Goal: Task Accomplishment & Management: Complete application form

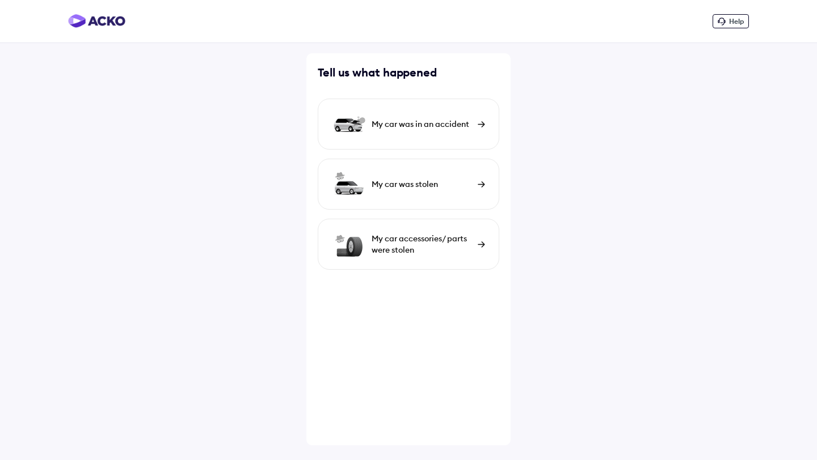
click at [424, 126] on div "My car was in an accident" at bounding box center [421, 124] width 100 height 11
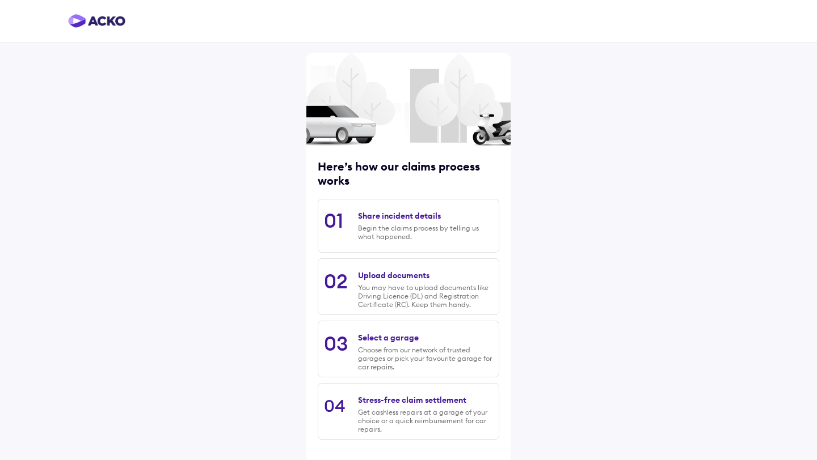
scroll to position [48, 0]
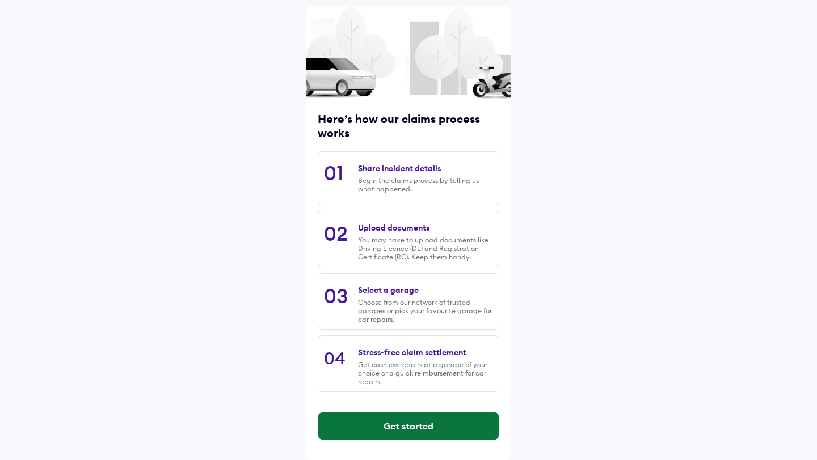
click at [398, 433] on button "Get started" at bounding box center [408, 426] width 180 height 27
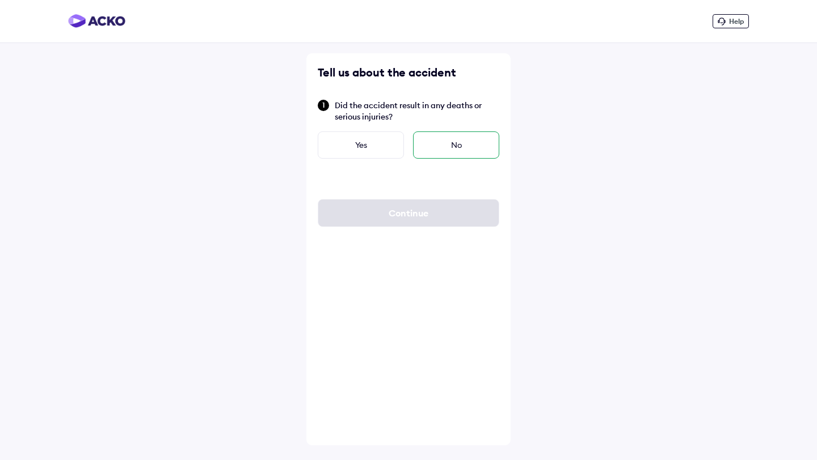
click at [452, 146] on div "No" at bounding box center [456, 145] width 86 height 27
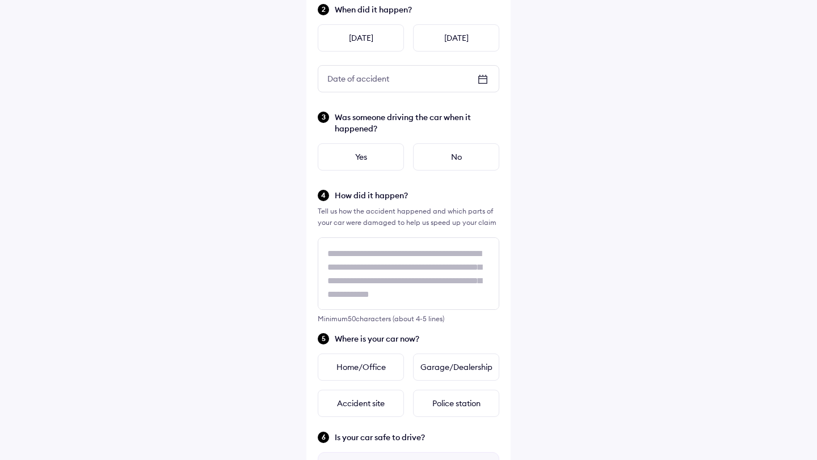
scroll to position [176, 0]
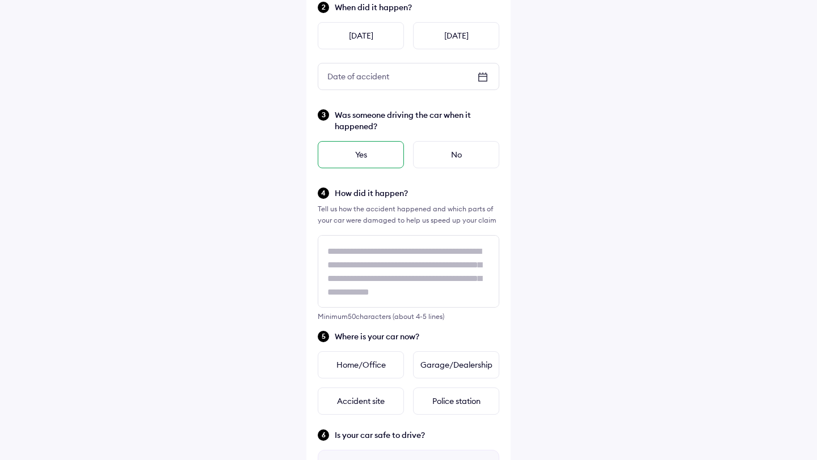
click at [370, 160] on div "Yes" at bounding box center [361, 154] width 86 height 27
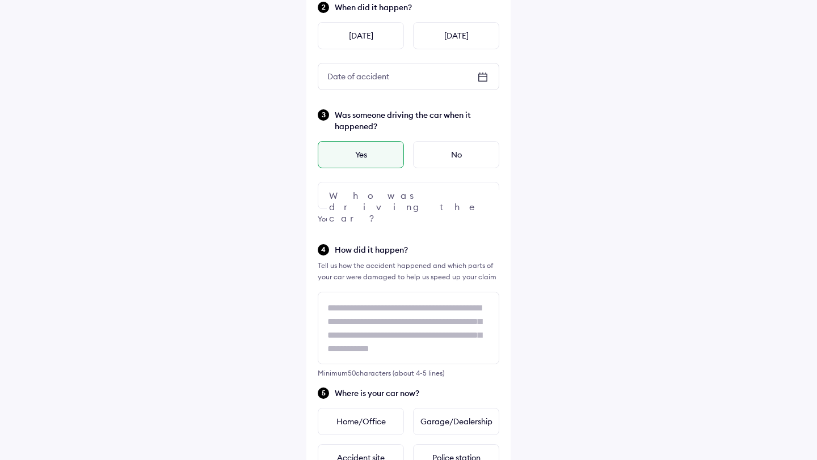
click at [382, 197] on div at bounding box center [408, 195] width 181 height 27
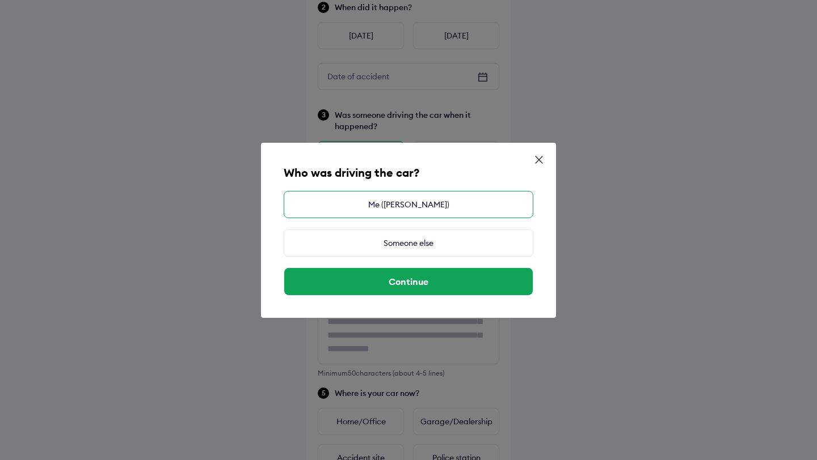
click at [426, 207] on div "Me ([PERSON_NAME])" at bounding box center [408, 204] width 249 height 27
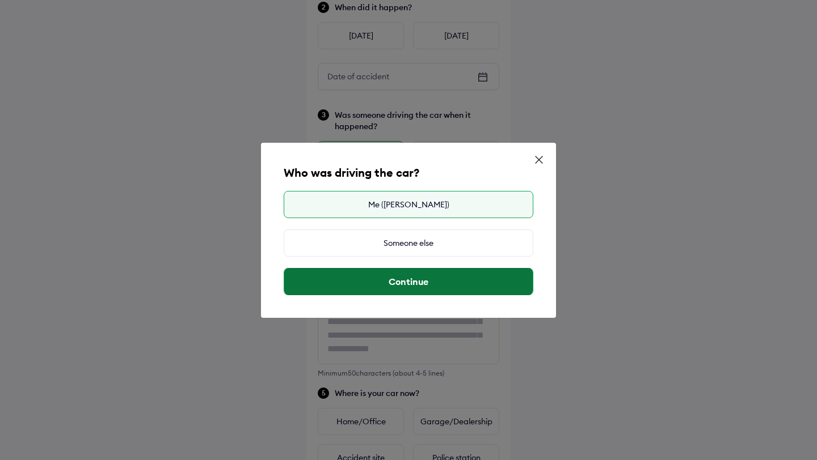
click at [455, 282] on button "Continue" at bounding box center [408, 281] width 248 height 27
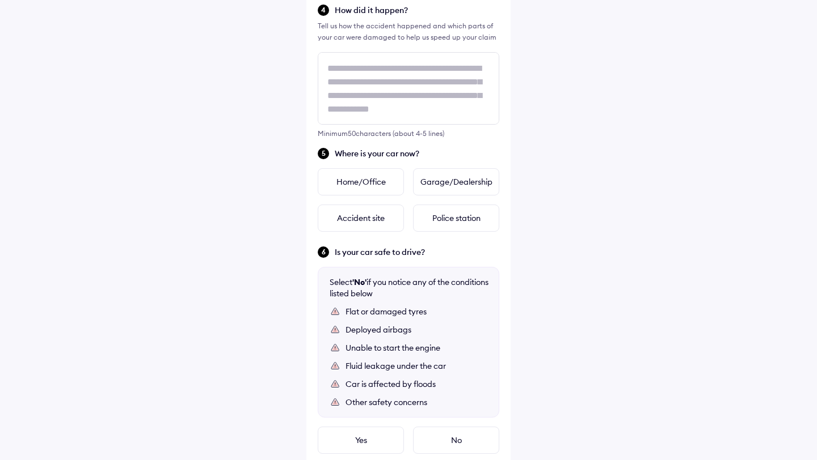
scroll to position [415, 0]
click at [348, 185] on div "Home/Office" at bounding box center [361, 183] width 86 height 27
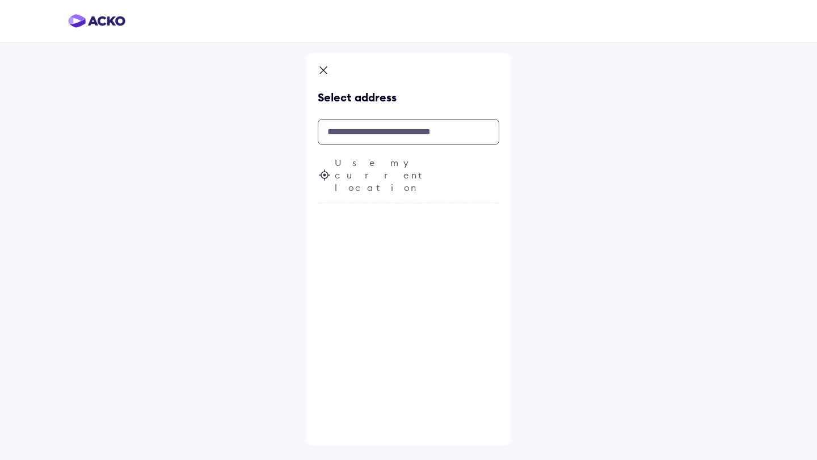
click at [388, 134] on input "text" at bounding box center [408, 132] width 181 height 26
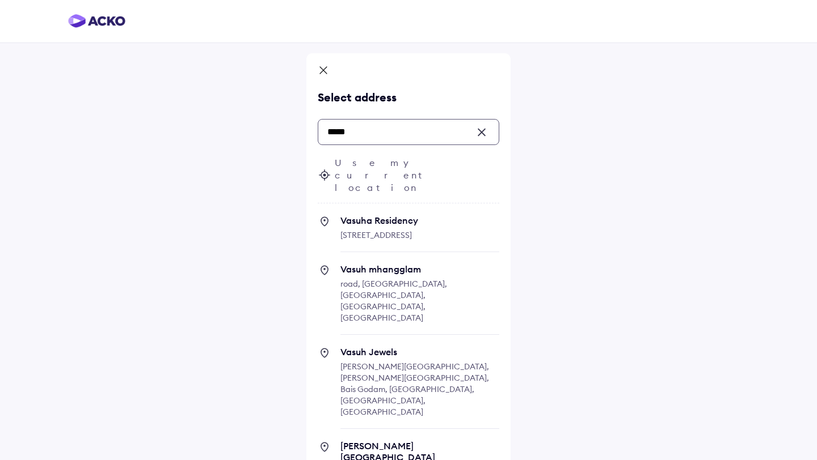
click at [385, 230] on span "[STREET_ADDRESS]" at bounding box center [375, 235] width 71 height 10
type input "*****"
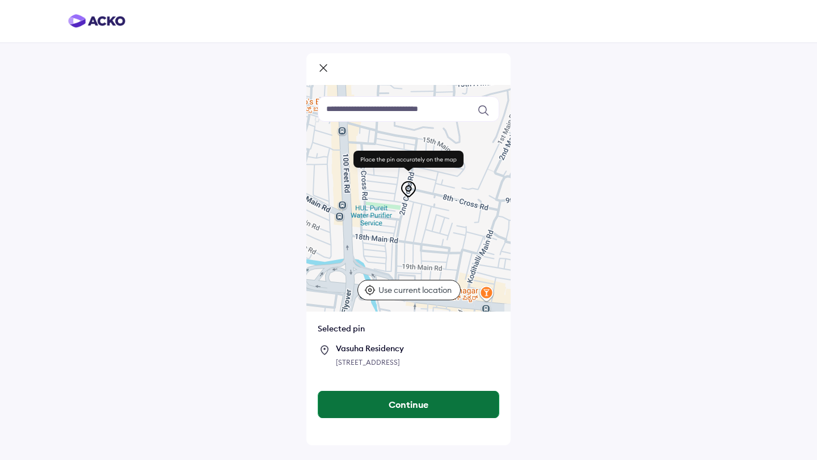
click at [403, 409] on button "Continue" at bounding box center [408, 404] width 180 height 27
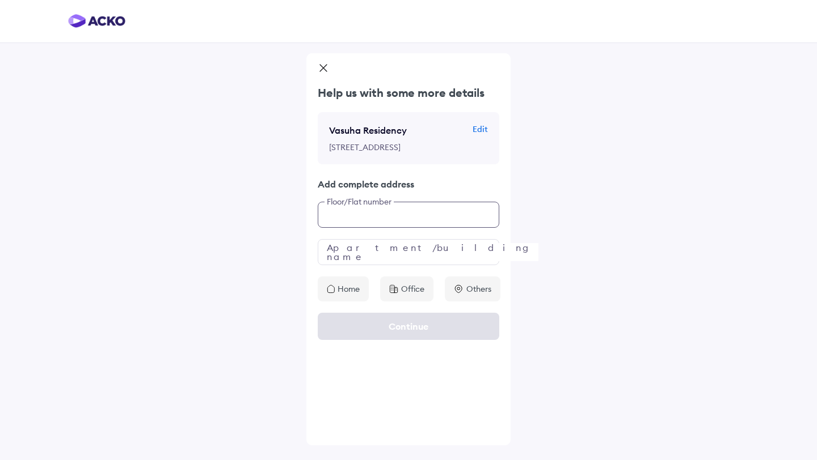
click at [366, 228] on input "text" at bounding box center [408, 215] width 181 height 26
type input "***"
click at [348, 265] on input "text" at bounding box center [408, 252] width 181 height 26
type input "**********"
click at [337, 295] on p "Home" at bounding box center [348, 289] width 22 height 11
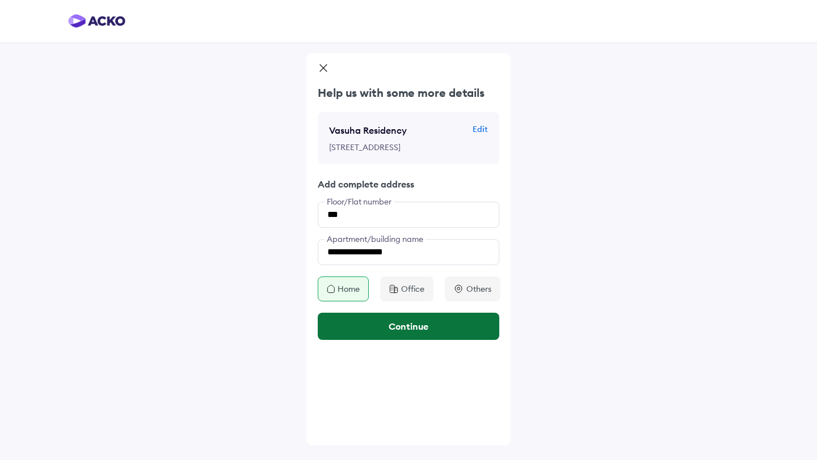
click at [363, 340] on button "Continue" at bounding box center [408, 326] width 181 height 27
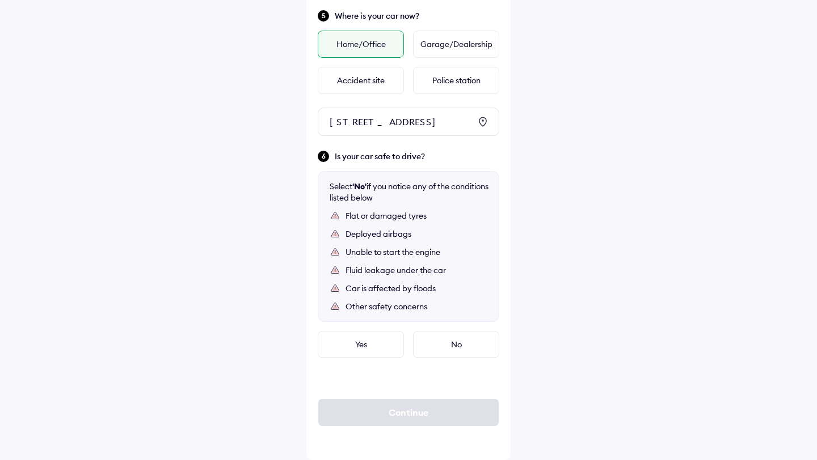
scroll to position [556, 0]
click at [363, 356] on div "Yes" at bounding box center [361, 344] width 86 height 27
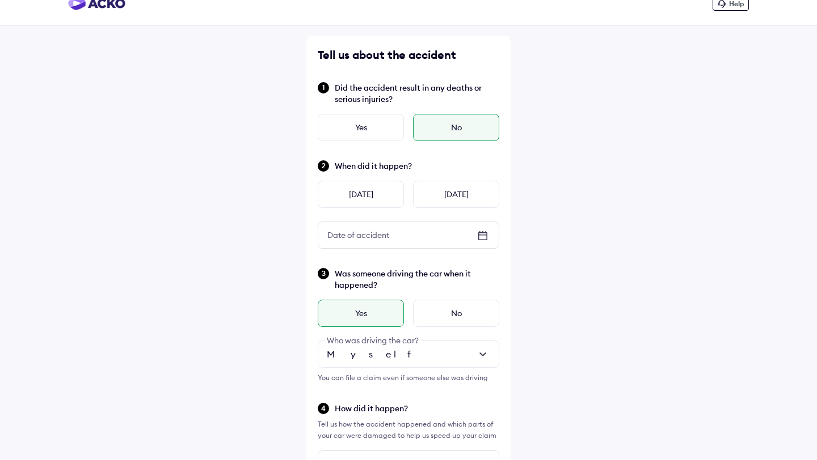
scroll to position [0, 0]
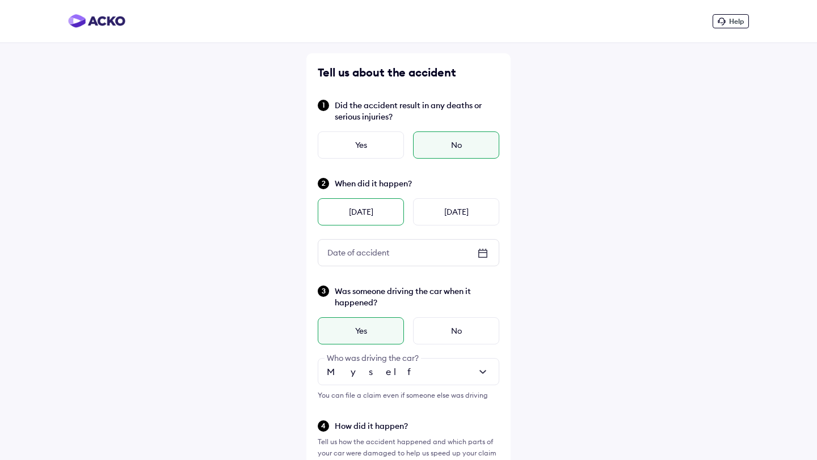
click at [358, 206] on div "[DATE]" at bounding box center [361, 211] width 86 height 27
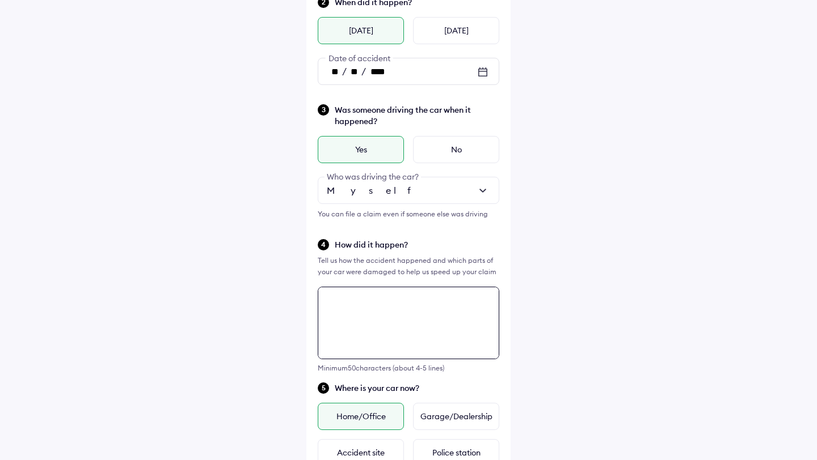
click at [377, 309] on textarea at bounding box center [408, 323] width 181 height 73
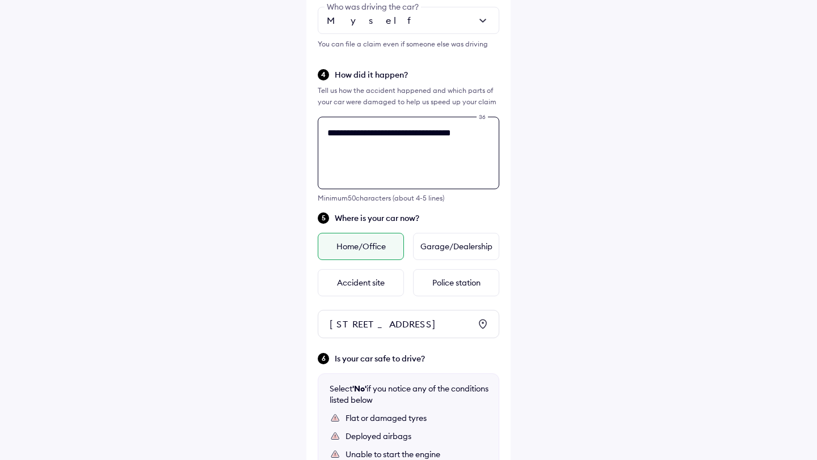
scroll to position [350, 0]
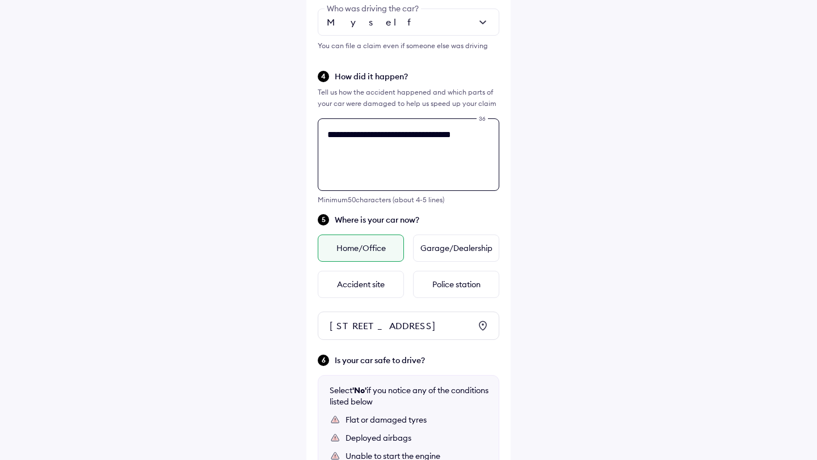
click at [408, 137] on textarea "**********" at bounding box center [408, 155] width 181 height 73
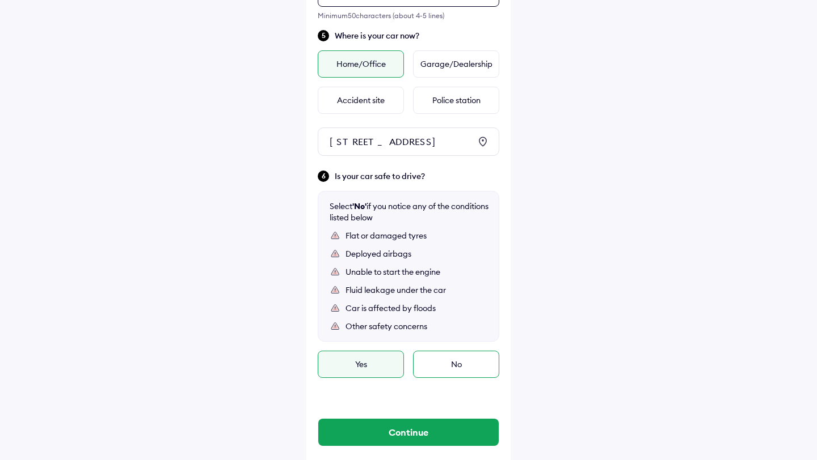
scroll to position [574, 0]
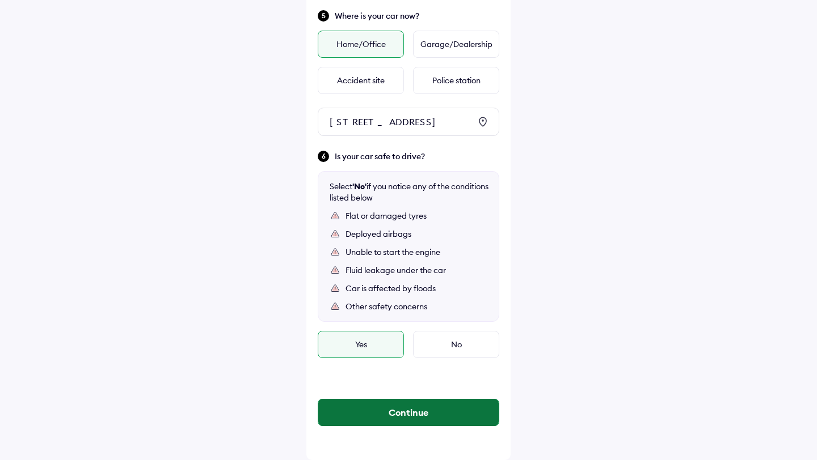
type textarea "**********"
click at [413, 413] on button "Continue" at bounding box center [408, 412] width 180 height 27
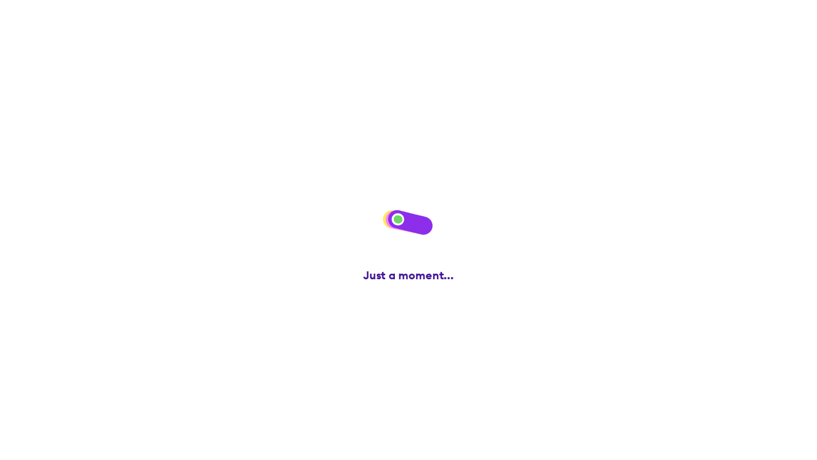
scroll to position [0, 0]
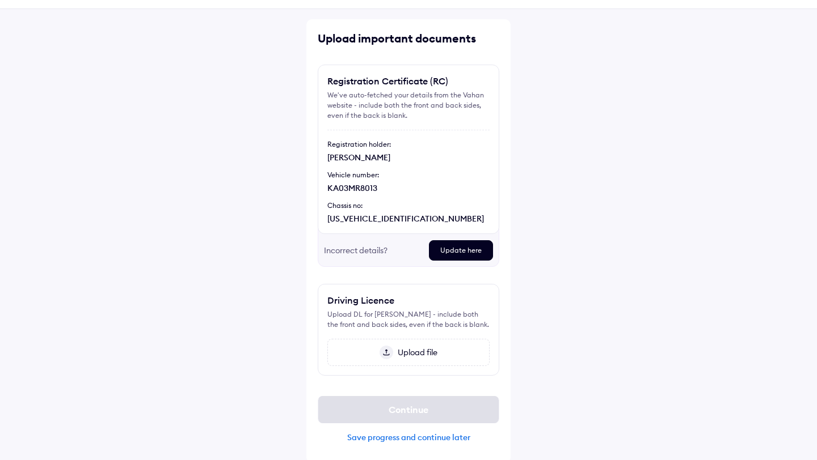
scroll to position [37, 0]
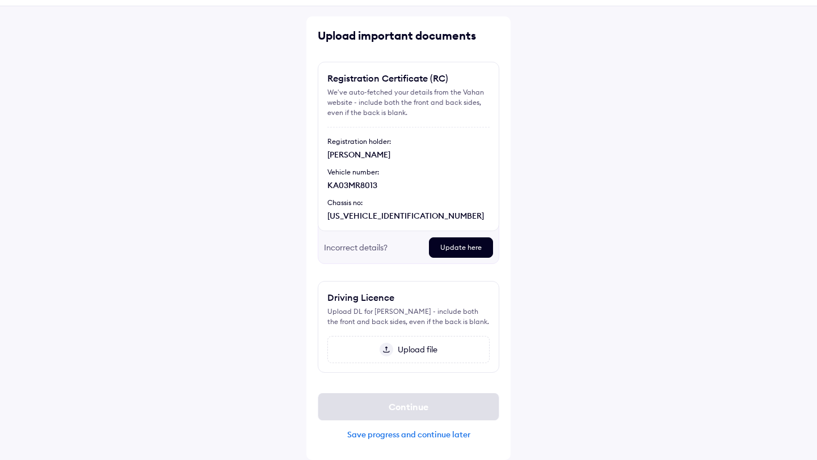
click at [400, 344] on div "Upload file" at bounding box center [408, 349] width 162 height 27
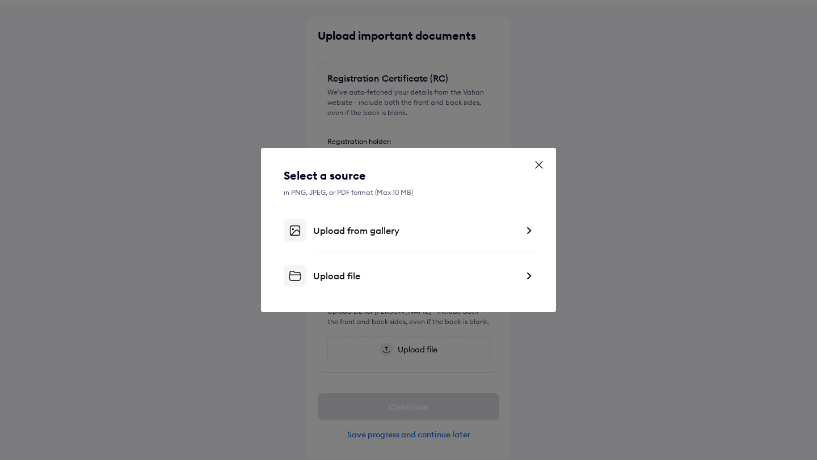
click at [344, 230] on div "Upload from gallery" at bounding box center [415, 230] width 204 height 11
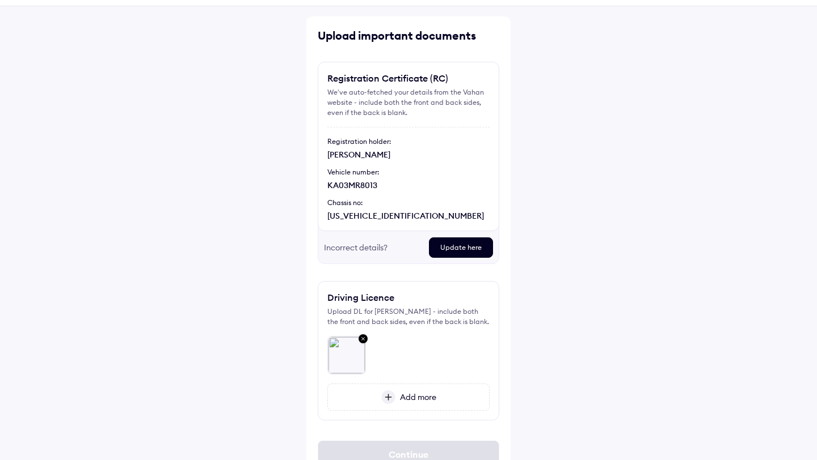
scroll to position [84, 0]
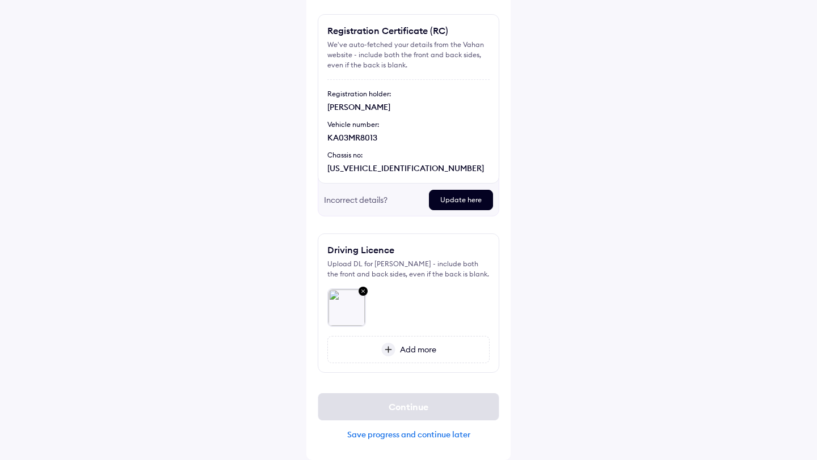
click at [599, 268] on div "Help Upload important documents Registration Certificate (RC) We've auto-fetche…" at bounding box center [408, 188] width 817 height 545
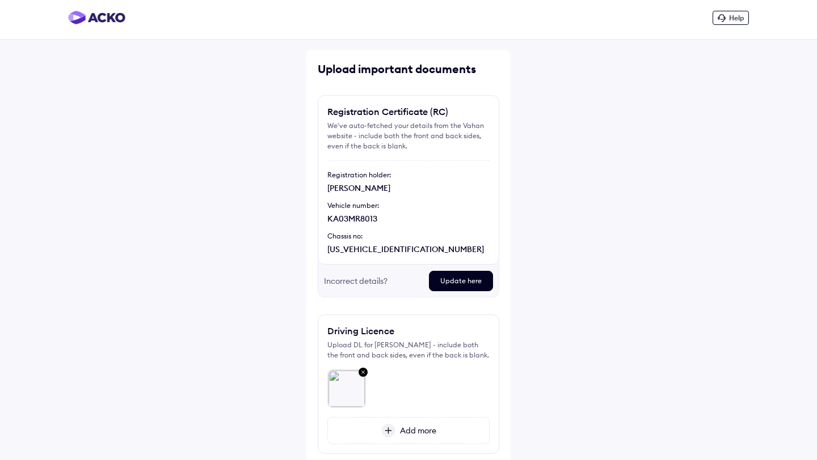
scroll to position [0, 0]
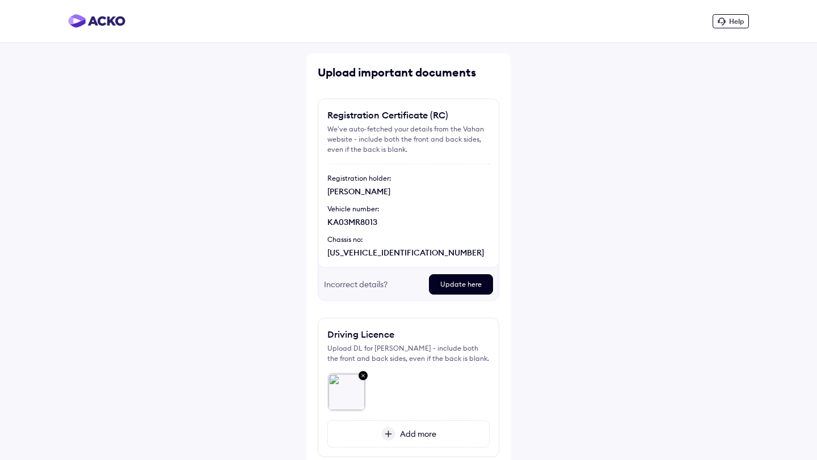
click at [407, 429] on div "Add more" at bounding box center [408, 434] width 162 height 27
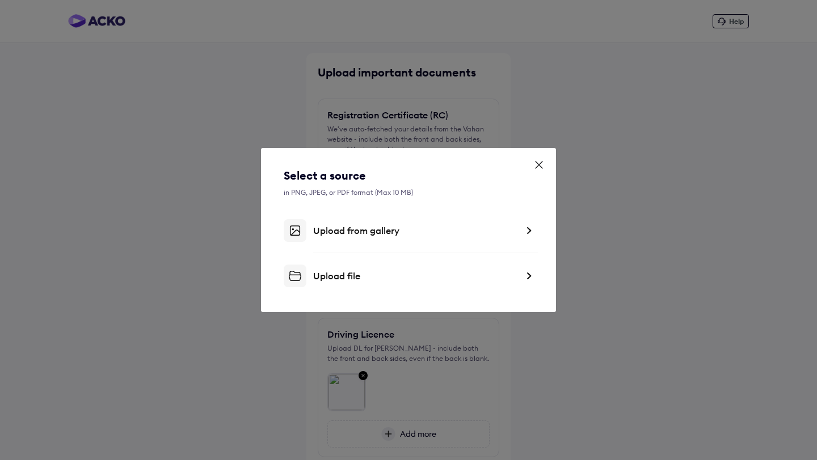
click at [335, 236] on div "Upload from gallery" at bounding box center [415, 230] width 204 height 11
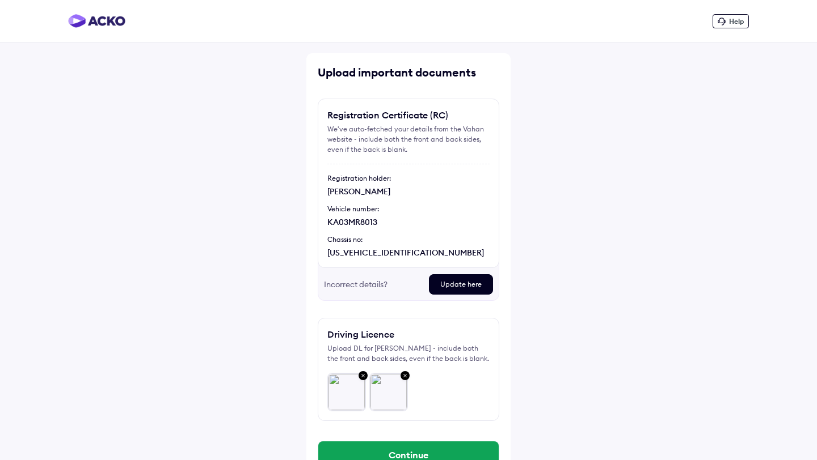
scroll to position [48, 0]
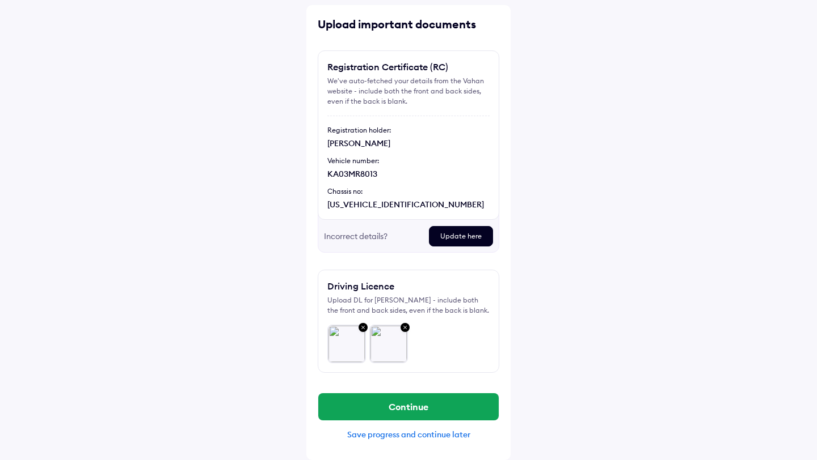
click at [365, 327] on img at bounding box center [363, 328] width 14 height 15
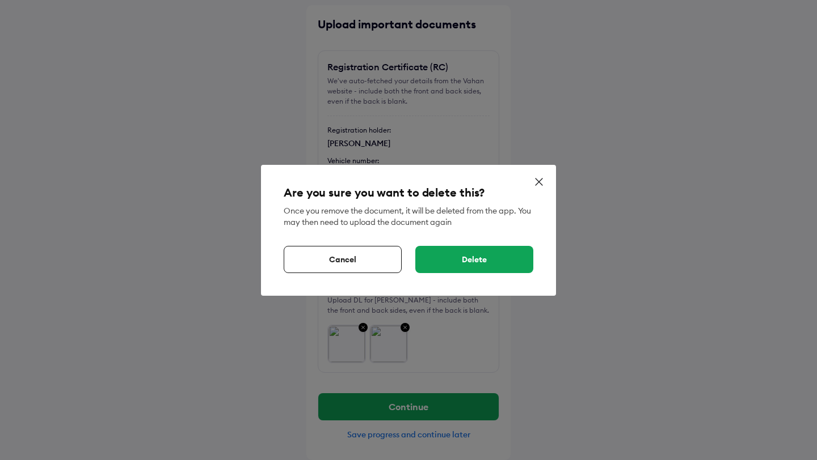
click at [476, 265] on div "Delete" at bounding box center [474, 259] width 118 height 27
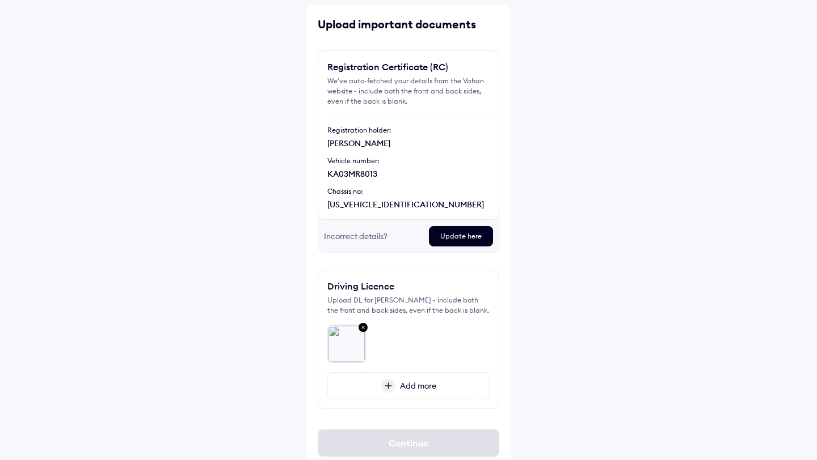
scroll to position [84, 0]
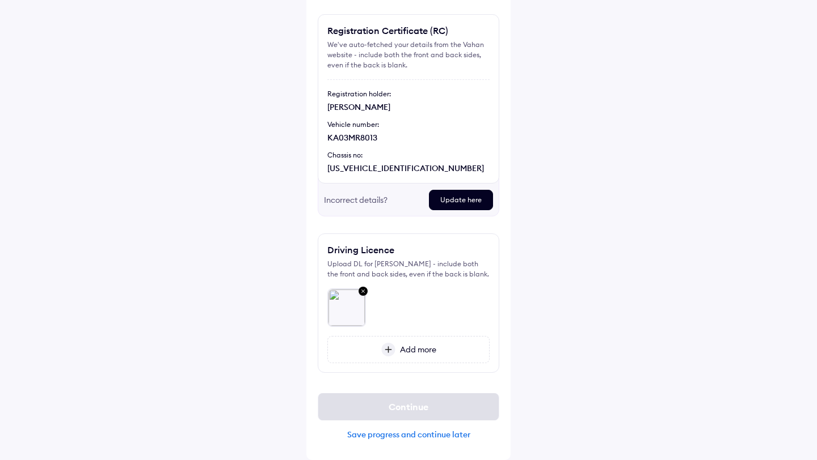
click at [364, 291] on img at bounding box center [363, 292] width 14 height 15
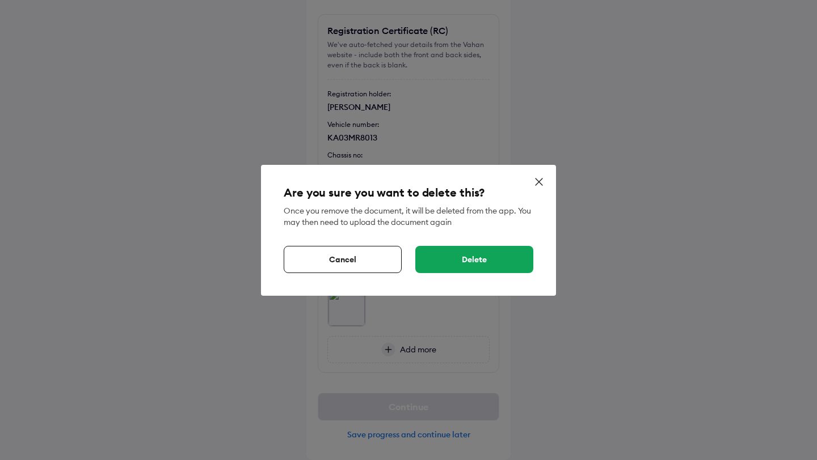
click at [481, 259] on div "Delete" at bounding box center [474, 259] width 118 height 27
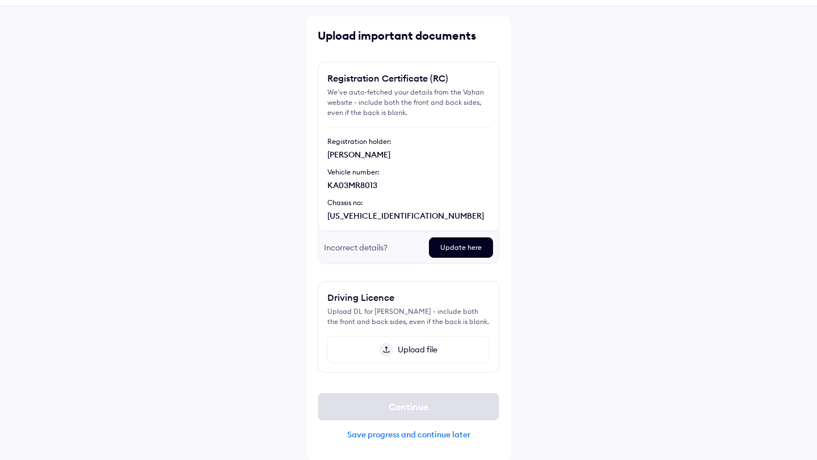
scroll to position [37, 0]
click at [407, 350] on span "Upload file" at bounding box center [415, 350] width 44 height 10
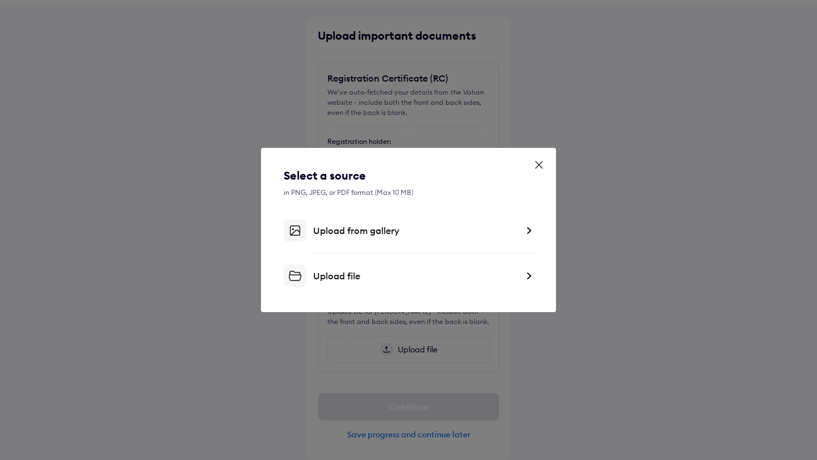
click at [332, 232] on div "Upload from gallery" at bounding box center [415, 230] width 204 height 11
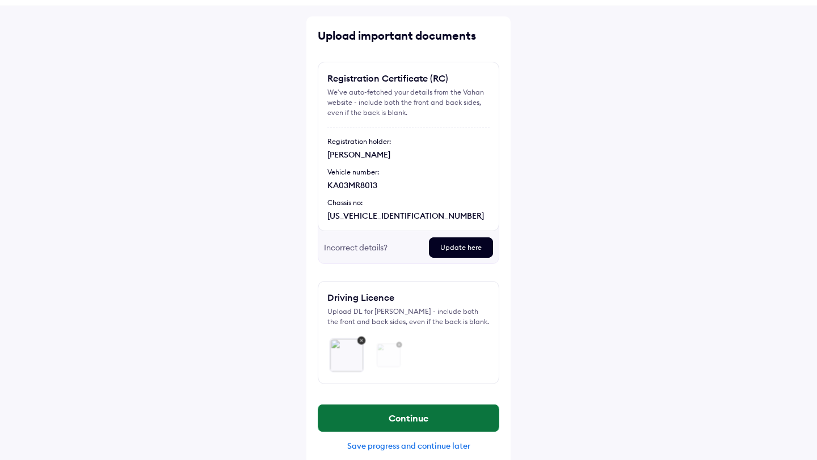
click at [426, 414] on button "Continue" at bounding box center [408, 418] width 180 height 27
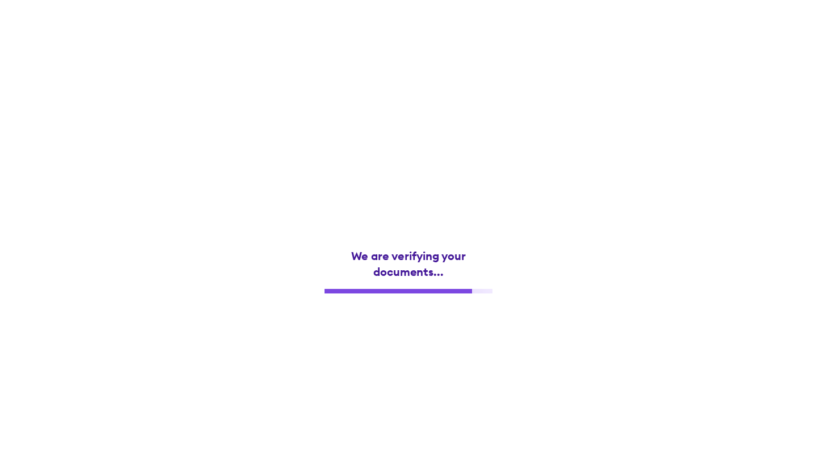
scroll to position [0, 0]
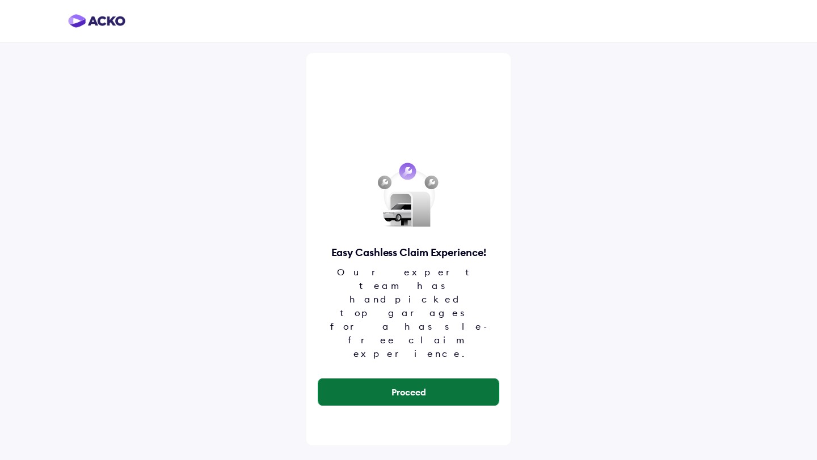
click at [403, 379] on button "Proceed" at bounding box center [408, 392] width 180 height 27
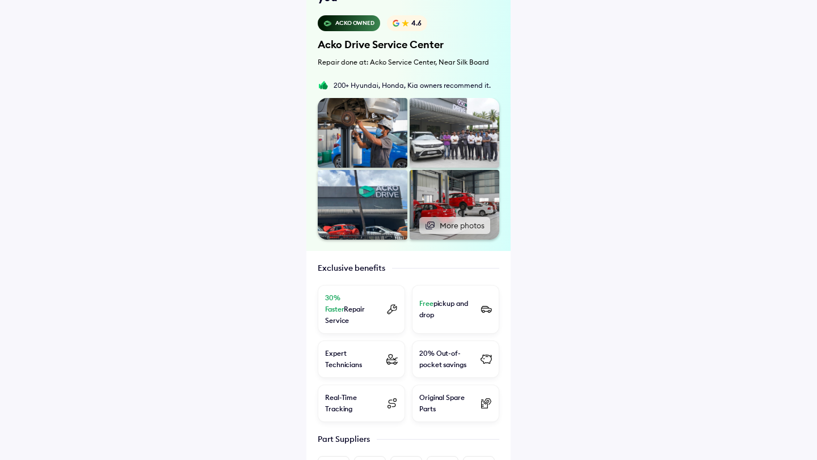
scroll to position [96, 0]
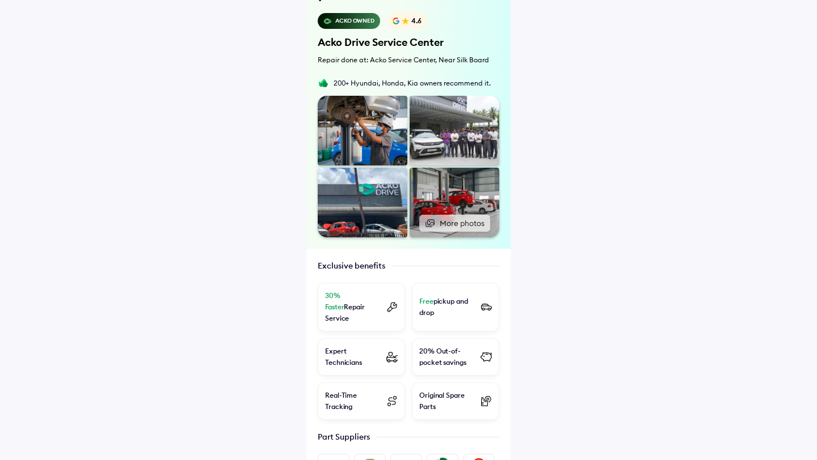
click at [446, 296] on div "Free pickup and drop" at bounding box center [447, 307] width 56 height 23
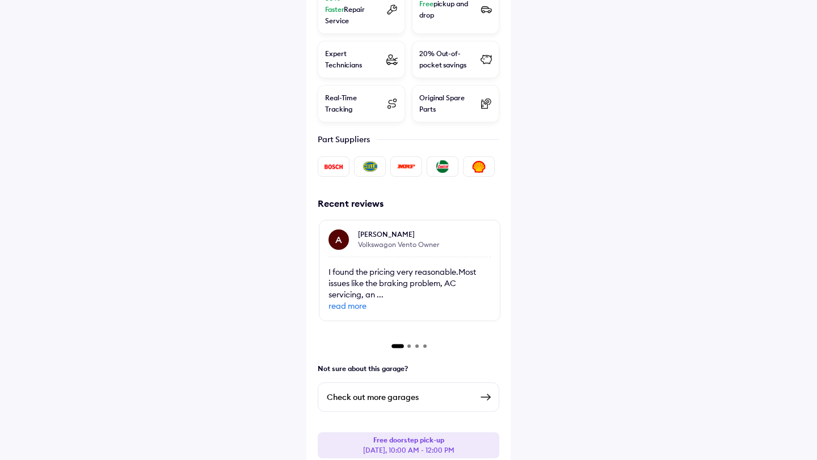
scroll to position [405, 0]
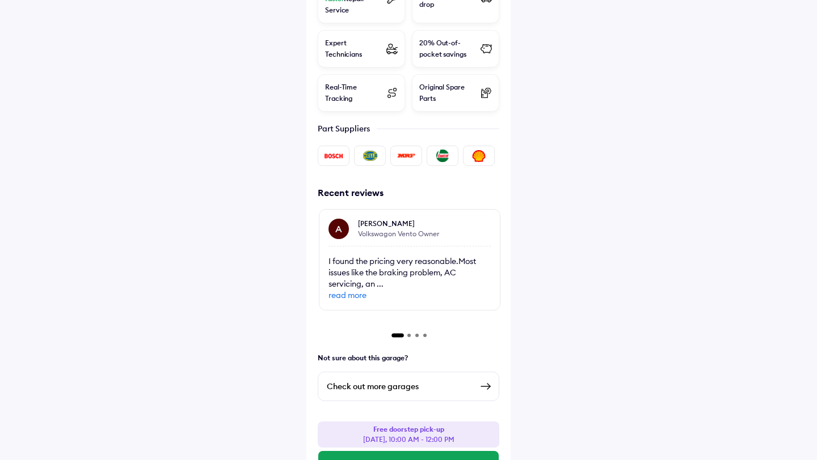
click at [482, 380] on img at bounding box center [486, 387] width 14 height 14
click at [487, 380] on img at bounding box center [486, 387] width 14 height 14
click at [419, 425] on strong "Free doorstep pick-up" at bounding box center [408, 429] width 71 height 9
click at [402, 451] on button "Select this Slot" at bounding box center [408, 464] width 180 height 27
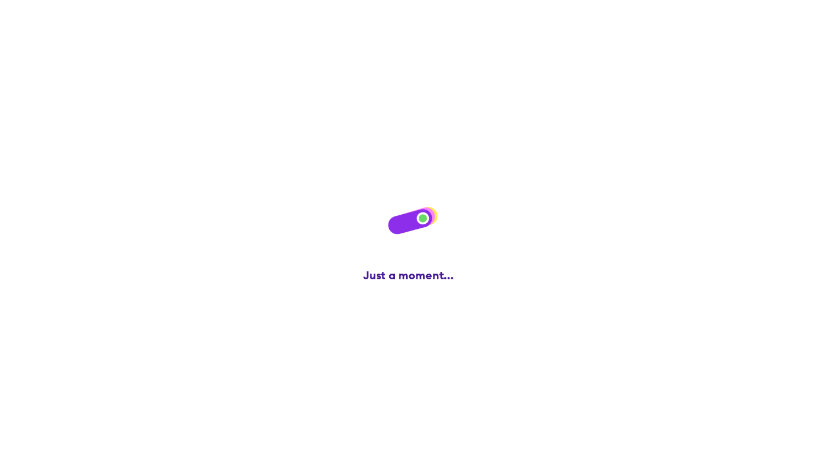
scroll to position [0, 0]
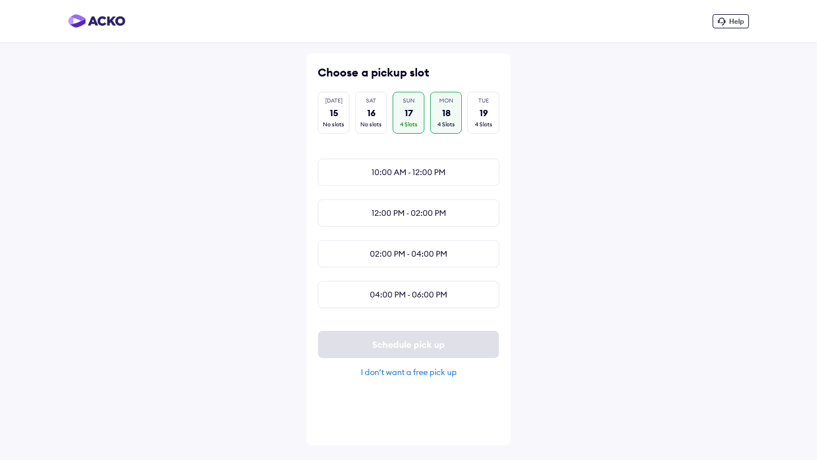
click at [445, 114] on div "18" at bounding box center [446, 113] width 9 height 12
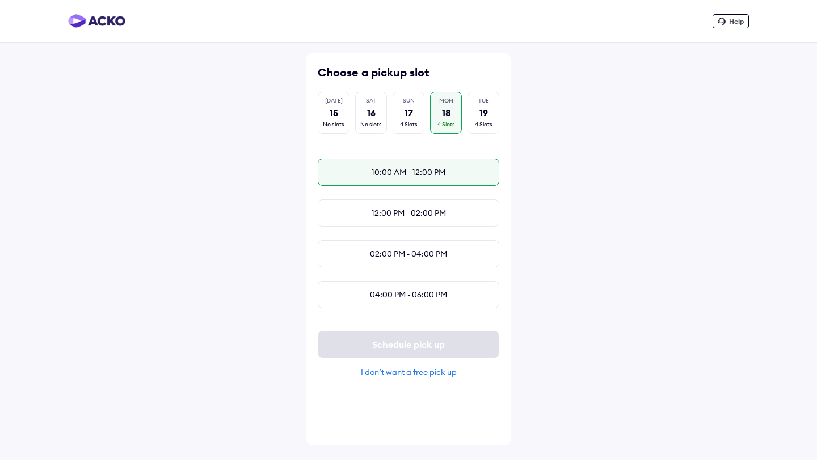
click at [436, 175] on div "10:00 AM - 12:00 PM" at bounding box center [408, 172] width 181 height 27
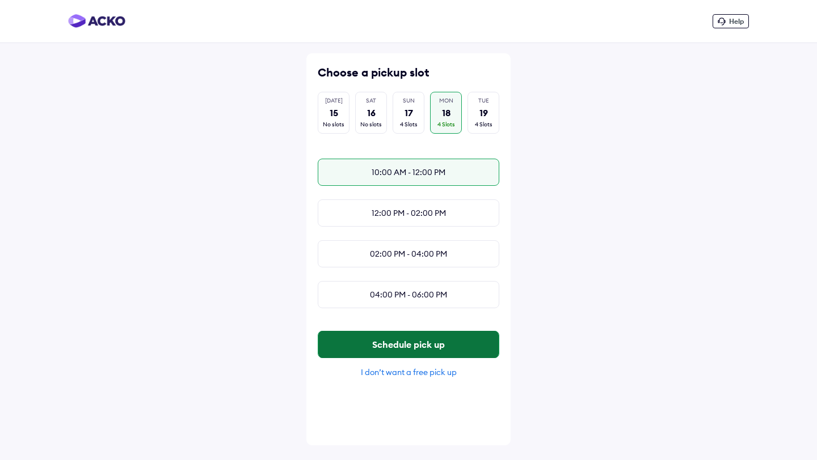
click at [394, 344] on button "Schedule pick up" at bounding box center [408, 344] width 180 height 27
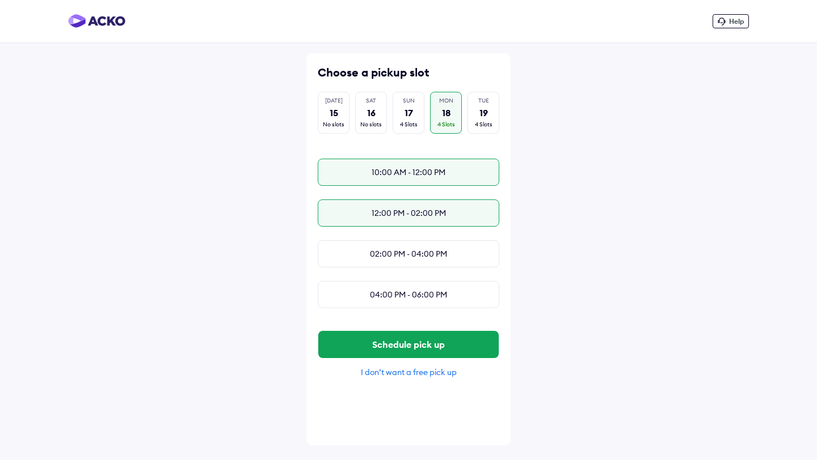
click at [396, 207] on div "12:00 PM - 02:00 PM" at bounding box center [408, 213] width 181 height 27
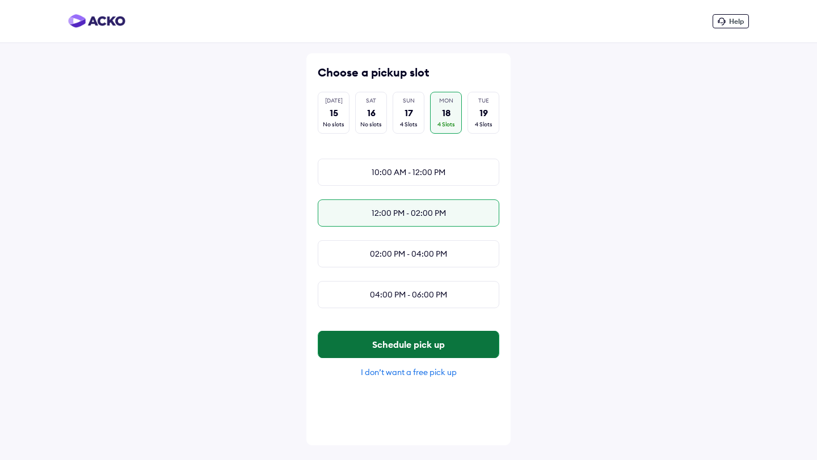
click at [385, 341] on button "Schedule pick up" at bounding box center [408, 344] width 180 height 27
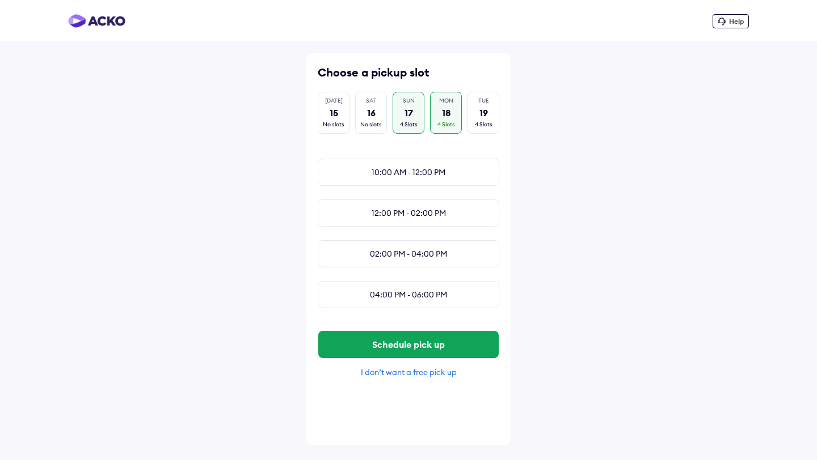
click at [410, 107] on div "17" at bounding box center [408, 113] width 9 height 12
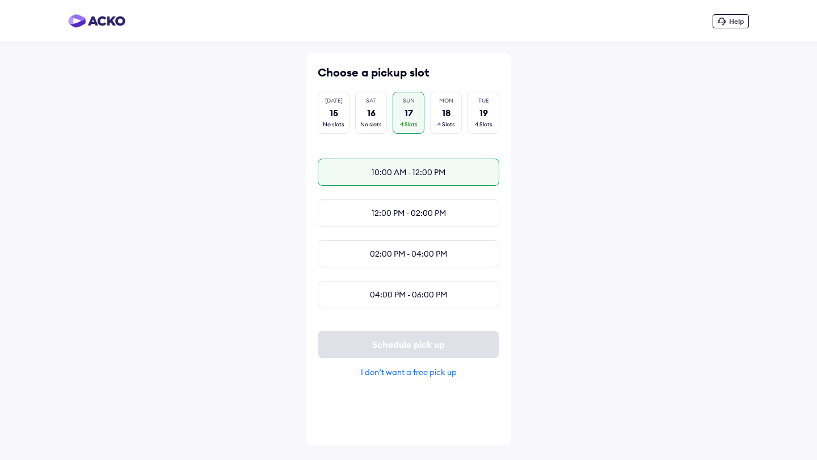
click at [421, 170] on div "10:00 AM - 12:00 PM" at bounding box center [408, 172] width 181 height 27
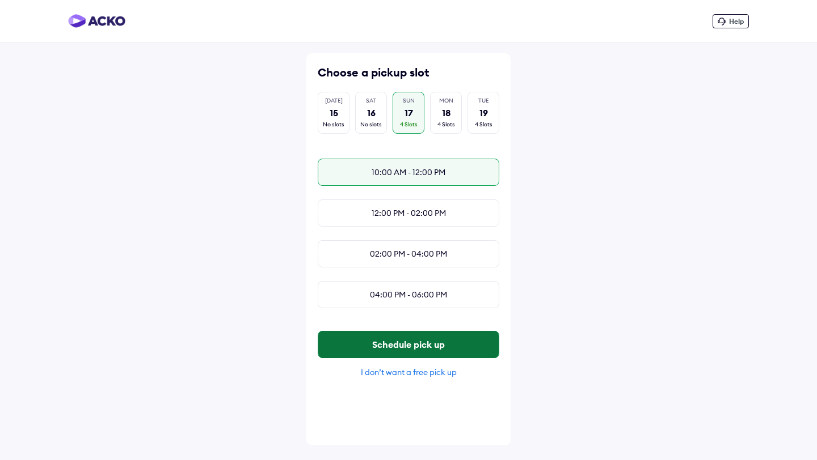
click at [381, 346] on button "Schedule pick up" at bounding box center [408, 344] width 180 height 27
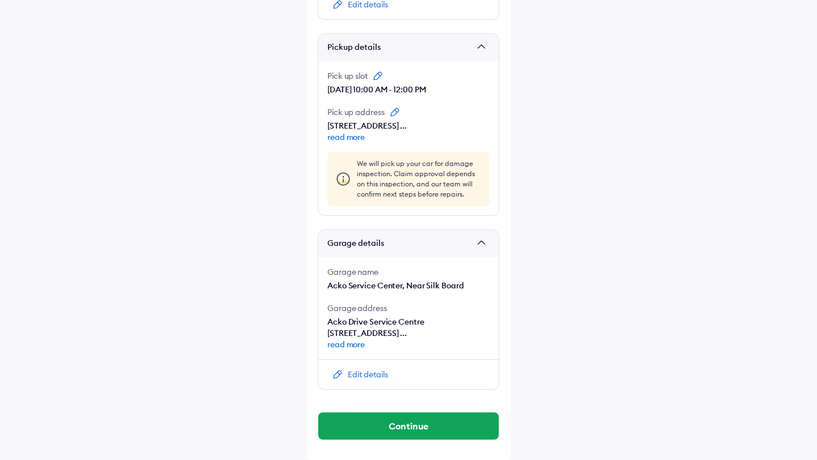
scroll to position [773, 0]
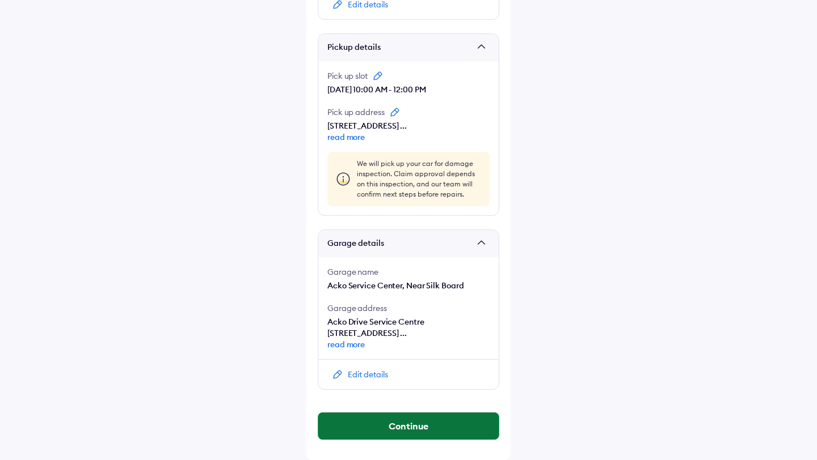
click at [408, 425] on button "Continue" at bounding box center [408, 426] width 180 height 27
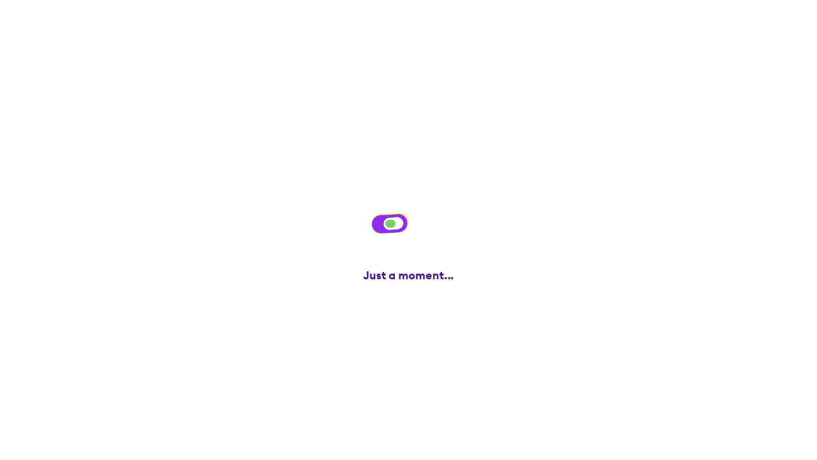
scroll to position [0, 0]
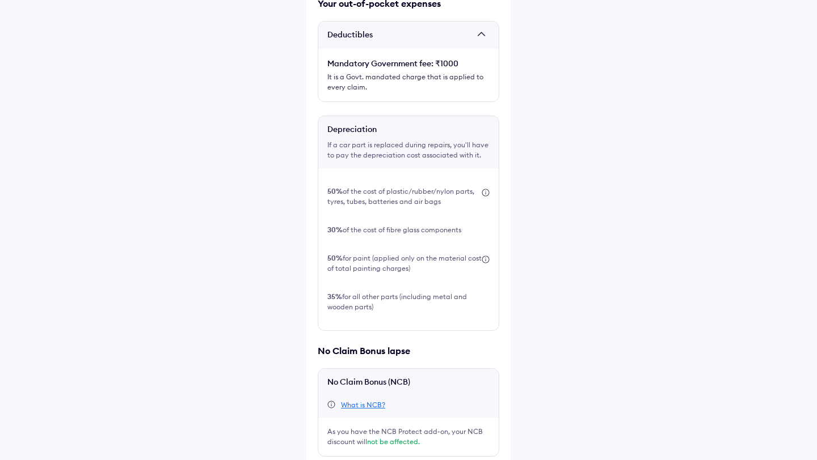
scroll to position [289, 0]
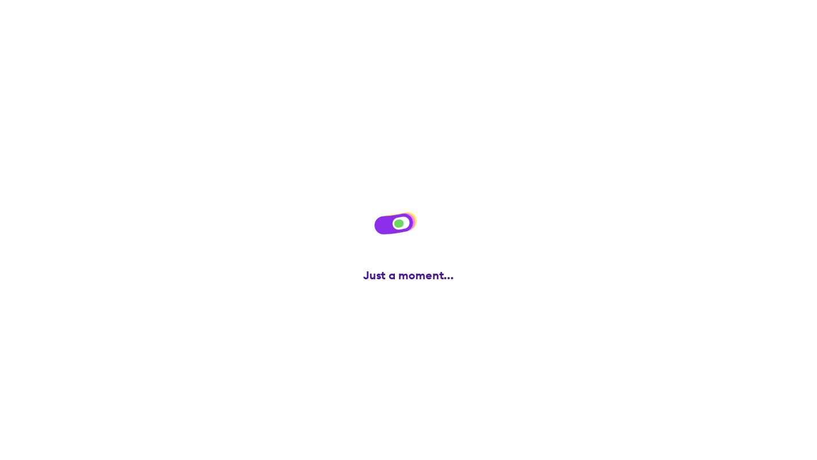
scroll to position [0, 0]
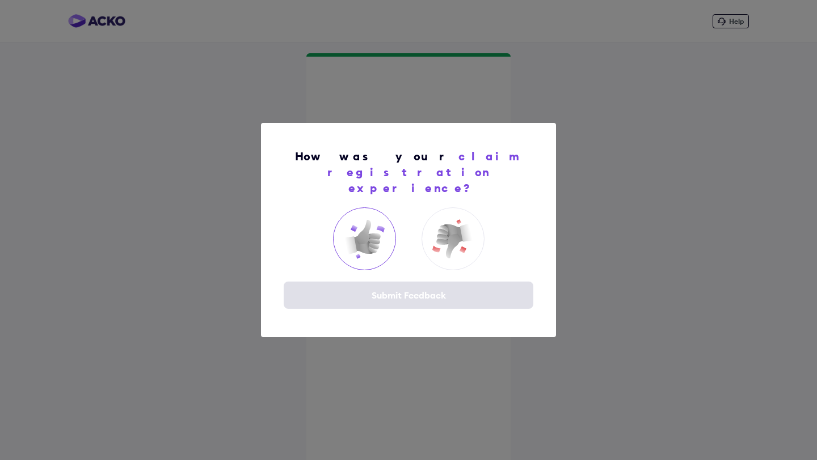
click at [358, 225] on img at bounding box center [363, 239] width 45 height 45
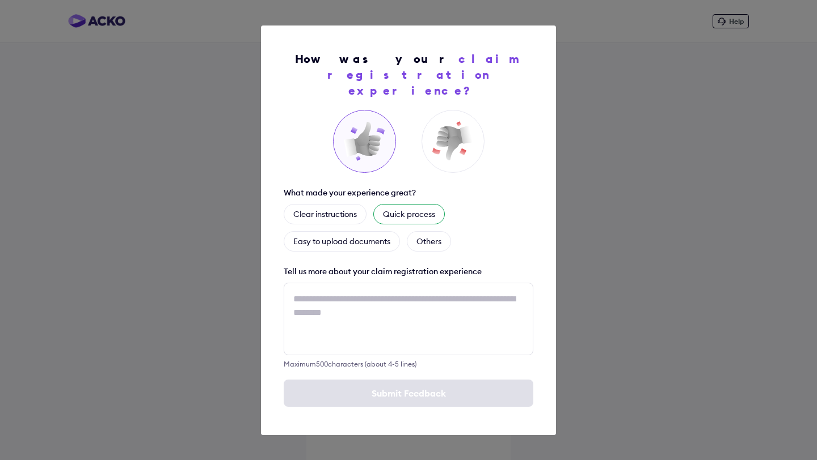
click at [388, 206] on div "Quick process" at bounding box center [408, 214] width 71 height 20
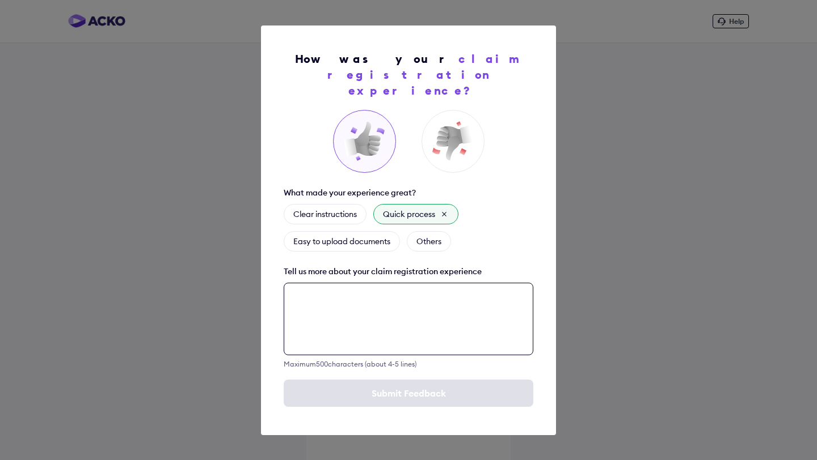
click at [350, 309] on textarea at bounding box center [408, 319] width 249 height 73
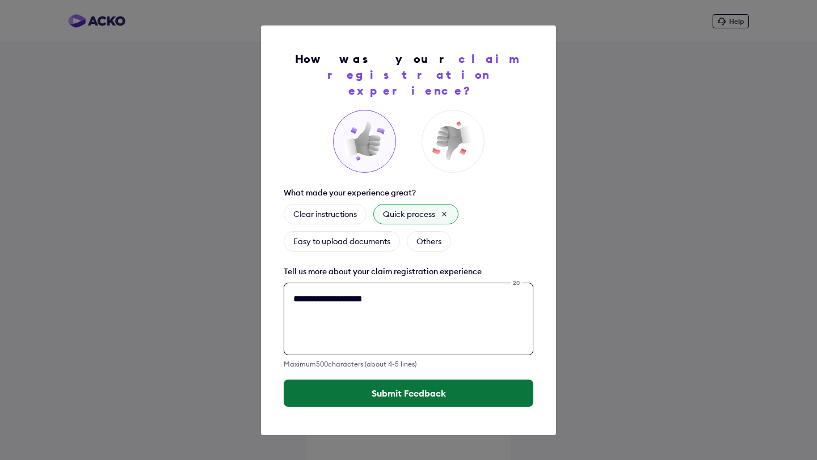
type textarea "**********"
click at [421, 382] on button "Submit Feedback" at bounding box center [408, 393] width 249 height 27
